Goal: Task Accomplishment & Management: Manage account settings

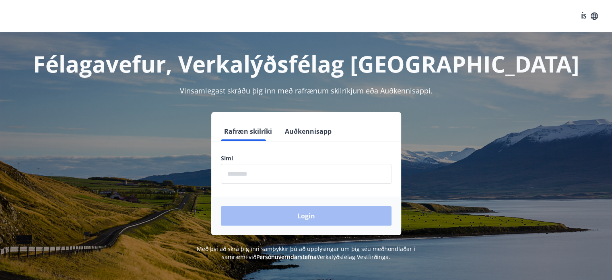
click at [265, 175] on input "phone" at bounding box center [306, 174] width 171 height 20
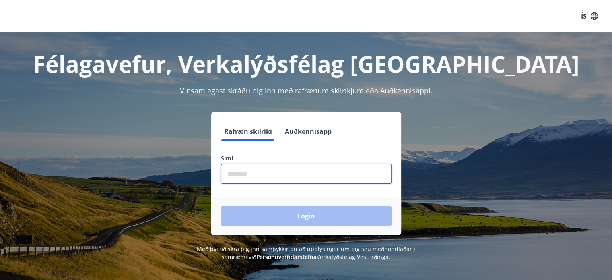
type input "********"
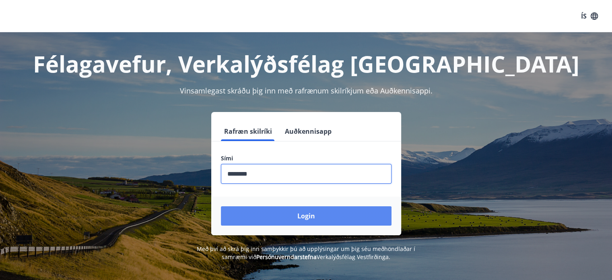
click at [304, 215] on button "Login" at bounding box center [306, 215] width 171 height 19
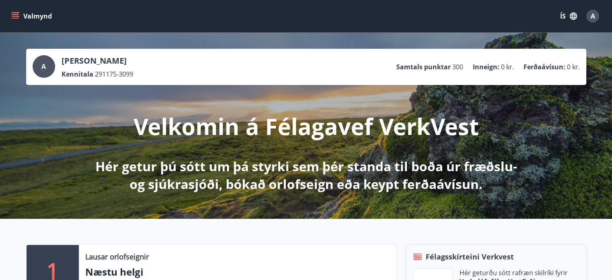
click at [16, 14] on icon "menu" at bounding box center [15, 14] width 7 height 1
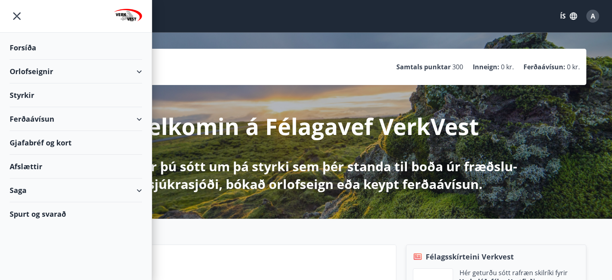
click at [140, 187] on div "Saga" at bounding box center [76, 190] width 132 height 24
click at [138, 188] on div "Saga" at bounding box center [76, 190] width 132 height 24
click at [128, 72] on div "Orlofseignir" at bounding box center [76, 72] width 132 height 24
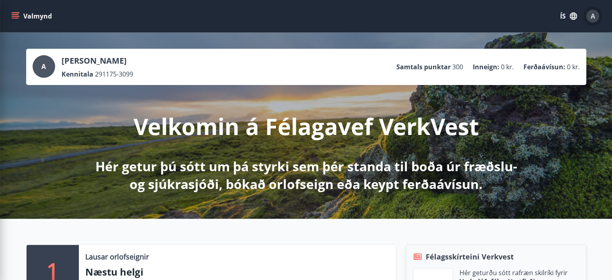
click at [588, 19] on div "A" at bounding box center [592, 16] width 13 height 13
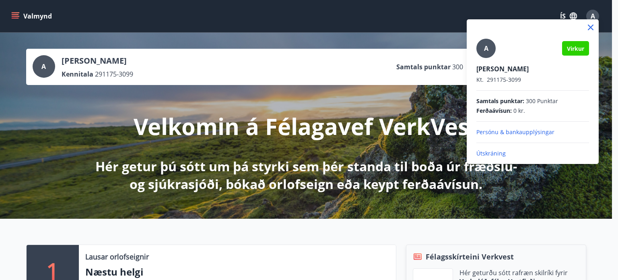
click at [492, 151] on p "Útskráning" at bounding box center [532, 153] width 113 height 8
